Goal: Task Accomplishment & Management: Manage account settings

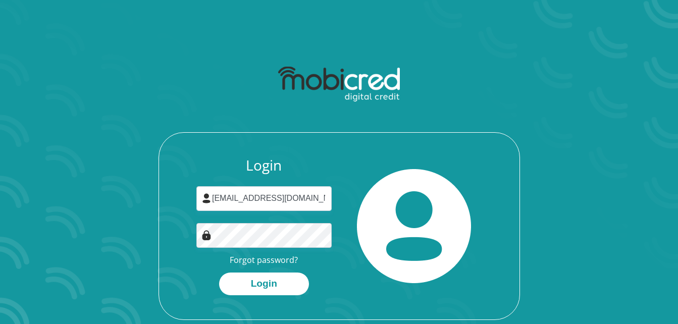
type input "[EMAIL_ADDRESS][DOMAIN_NAME]"
click at [265, 286] on button "Login" at bounding box center [264, 284] width 90 height 23
click at [275, 282] on button "Login" at bounding box center [264, 284] width 90 height 23
